Goal: Task Accomplishment & Management: Manage account settings

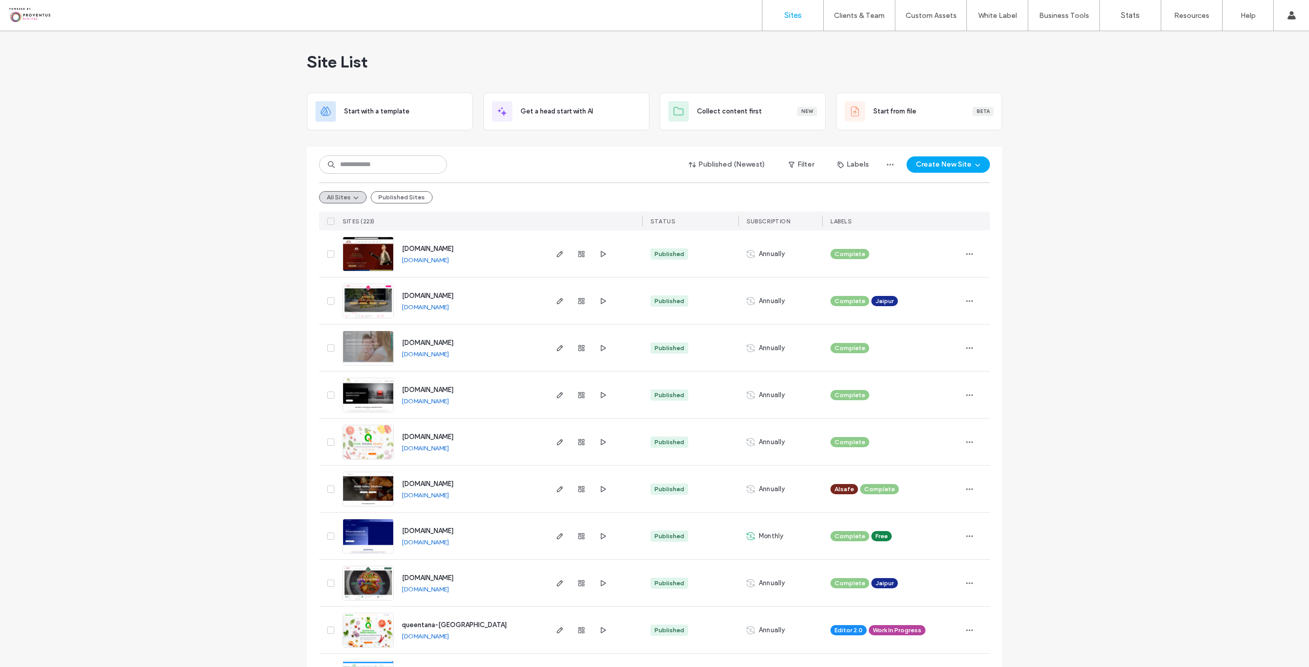
click at [372, 540] on img at bounding box center [368, 554] width 50 height 70
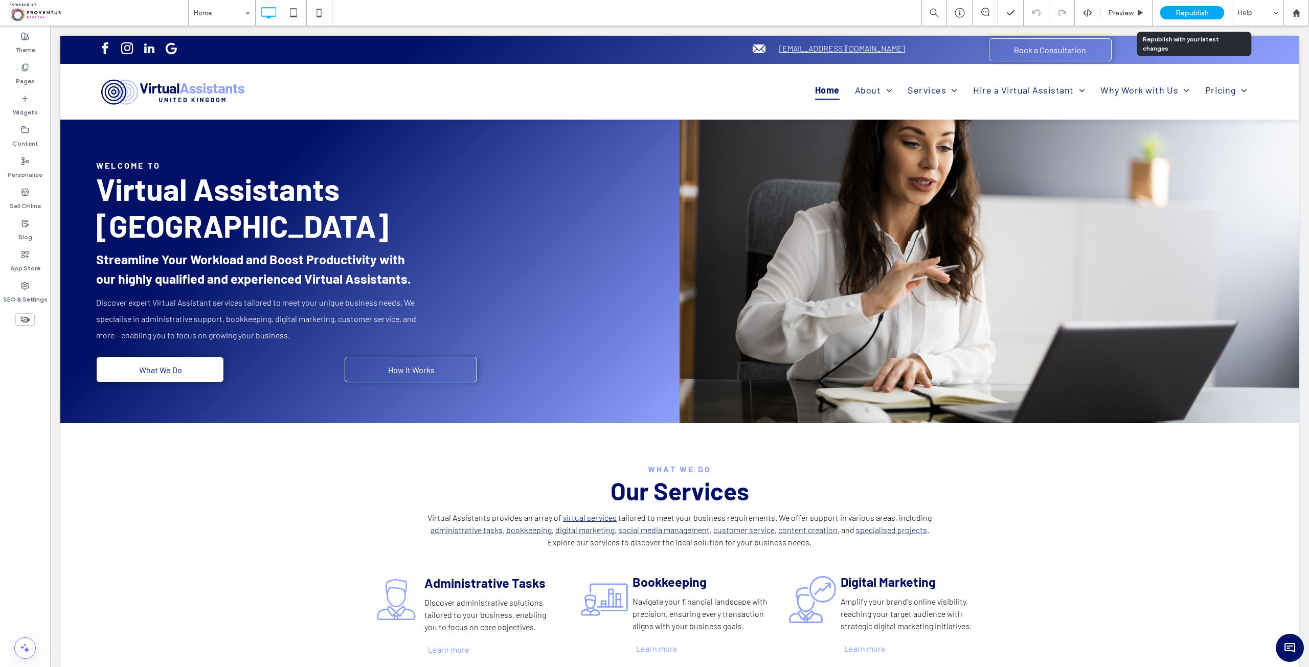
click at [1193, 14] on span "Republish" at bounding box center [1191, 13] width 33 height 9
